Goal: Transaction & Acquisition: Book appointment/travel/reservation

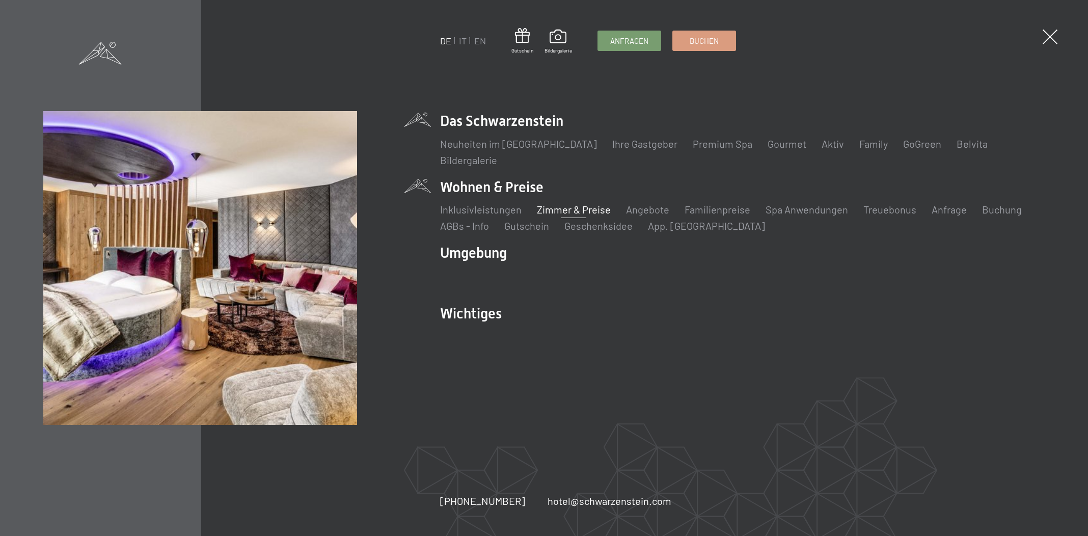
click at [564, 205] on link "Zimmer & Preise" at bounding box center [574, 209] width 74 height 12
click at [659, 211] on link "Angebote" at bounding box center [647, 209] width 43 height 12
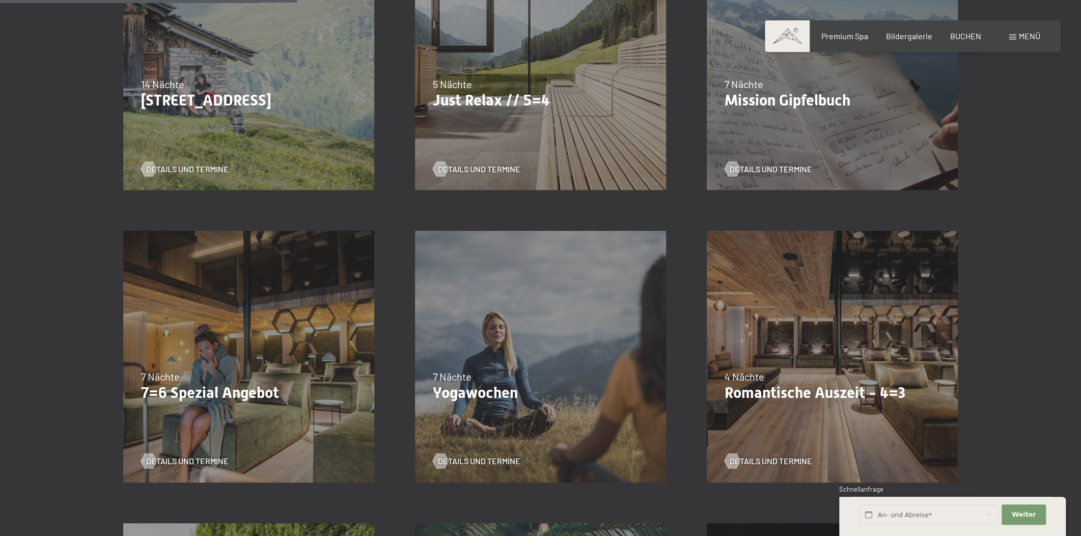
scroll to position [771, 0]
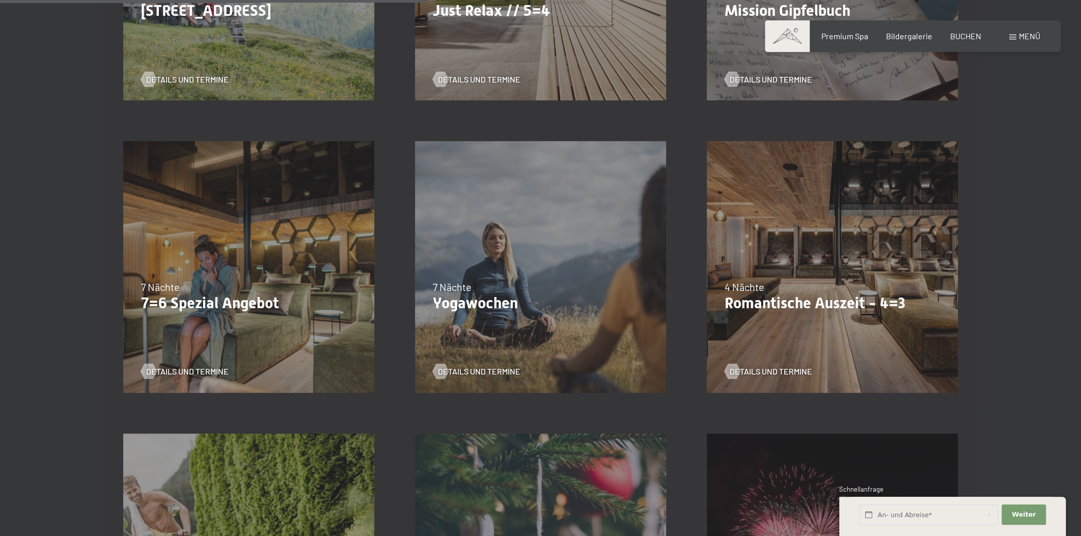
click at [158, 365] on div "Details und Termine" at bounding box center [245, 363] width 208 height 26
click at [150, 366] on div at bounding box center [148, 371] width 9 height 15
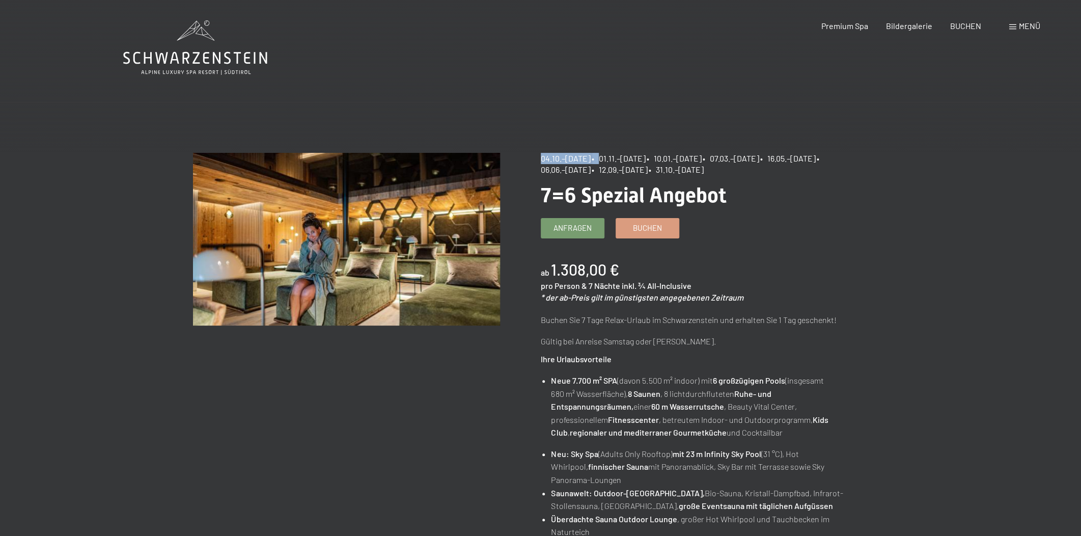
drag, startPoint x: 533, startPoint y: 156, endPoint x: 611, endPoint y: 161, distance: 78.6
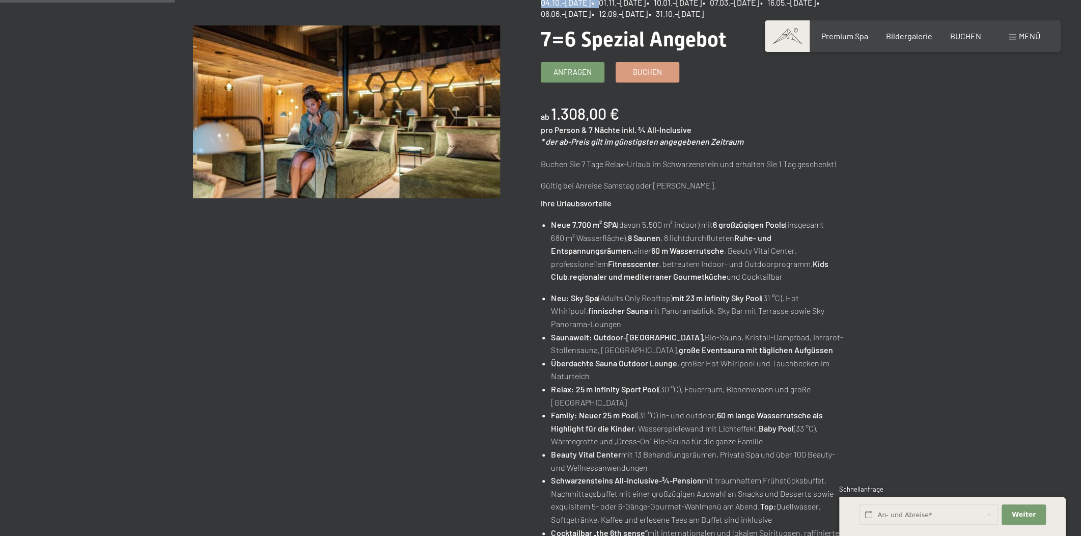
scroll to position [309, 0]
